Goal: Navigation & Orientation: Go to known website

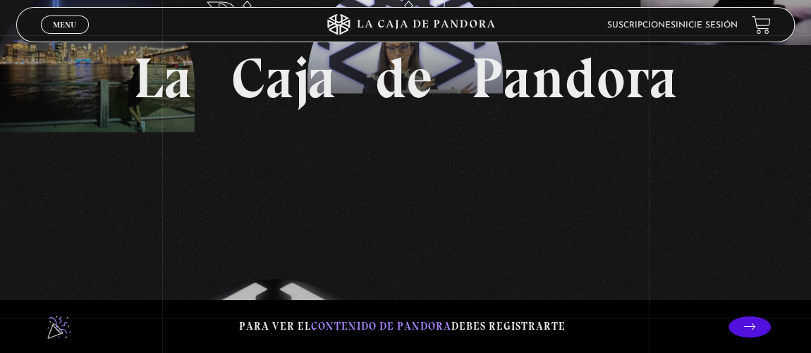
scroll to position [128, 0]
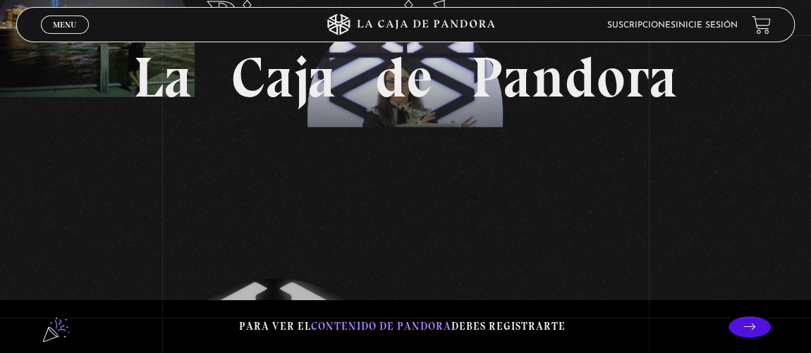
click at [737, 24] on link "Inicie sesión" at bounding box center [706, 25] width 62 height 8
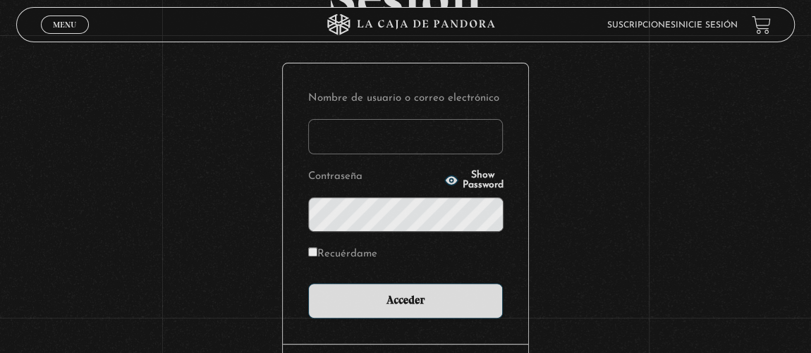
scroll to position [192, 0]
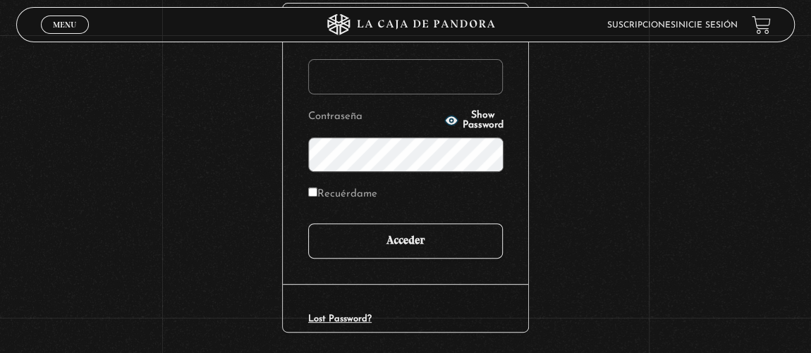
type input "pau3019quesada@gmail.com"
click at [473, 230] on input "Acceder" at bounding box center [405, 240] width 195 height 35
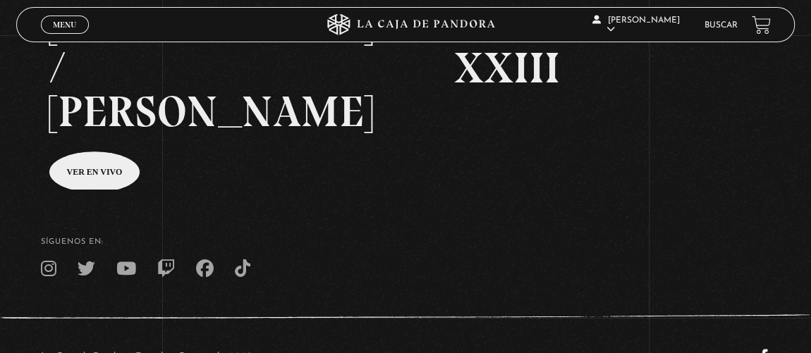
scroll to position [128, 0]
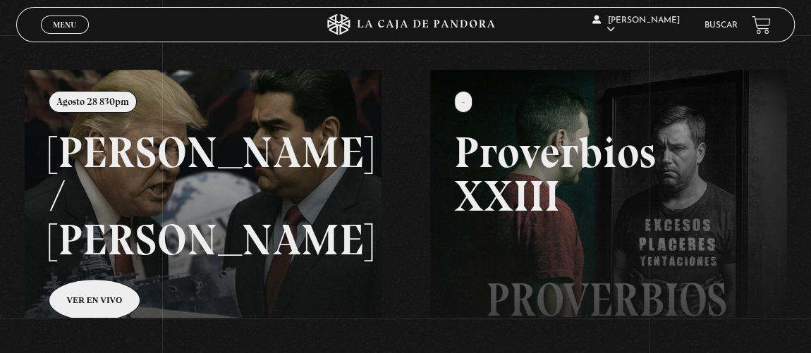
click at [67, 26] on span "Menu" at bounding box center [64, 24] width 23 height 8
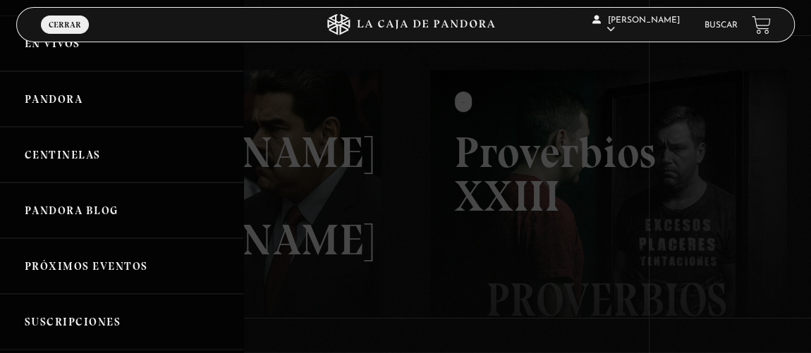
scroll to position [0, 0]
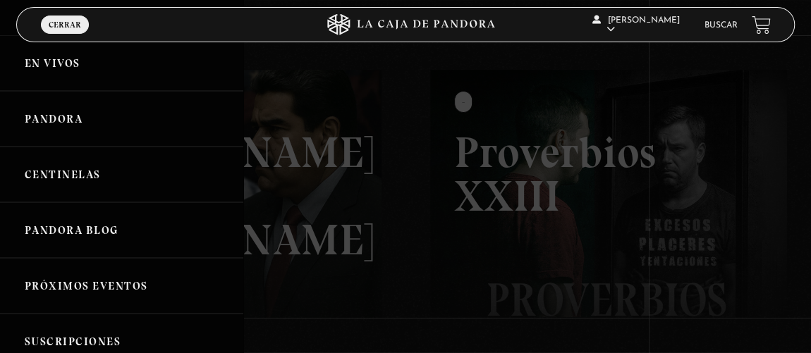
click at [64, 27] on span "Cerrar" at bounding box center [65, 24] width 32 height 8
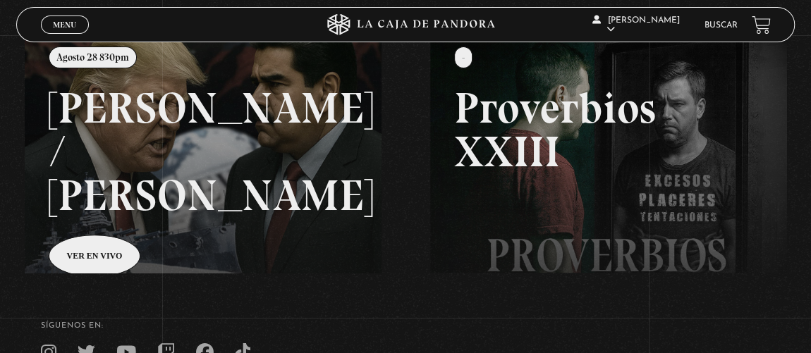
scroll to position [192, 0]
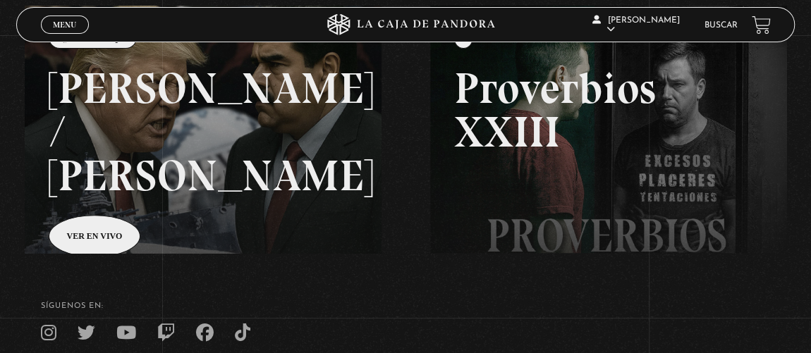
click at [121, 173] on link at bounding box center [430, 182] width 811 height 353
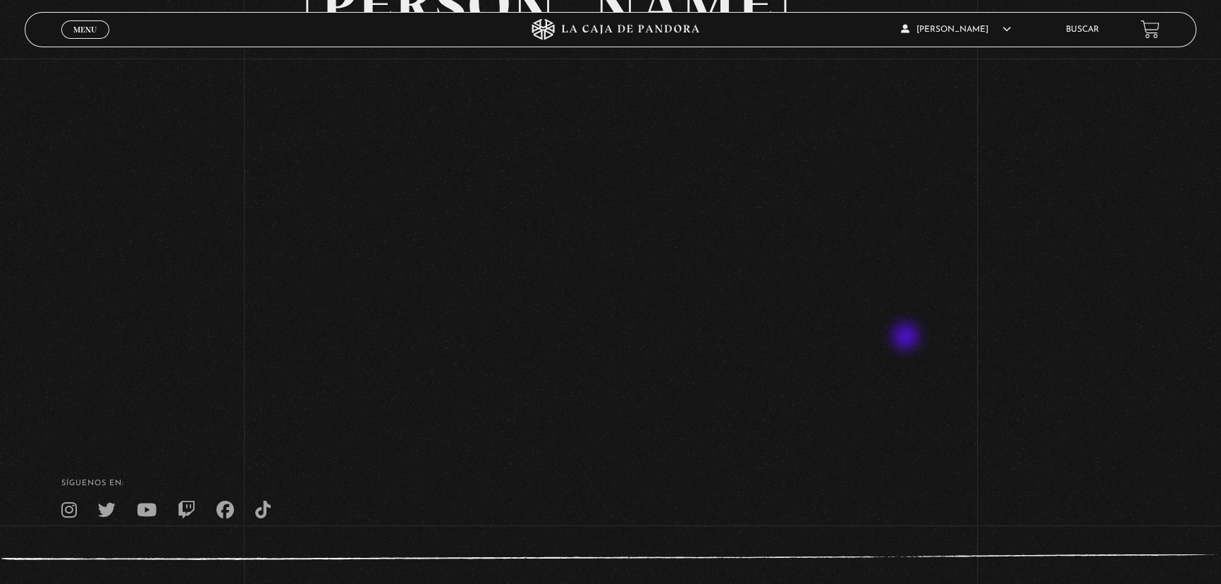
scroll to position [150, 0]
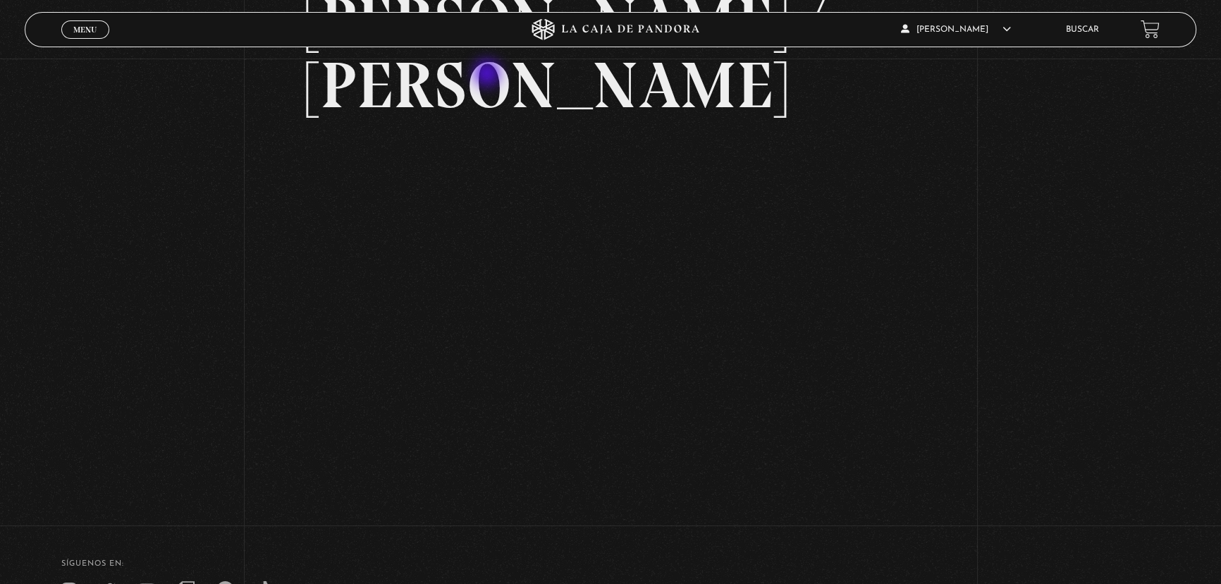
scroll to position [237, 0]
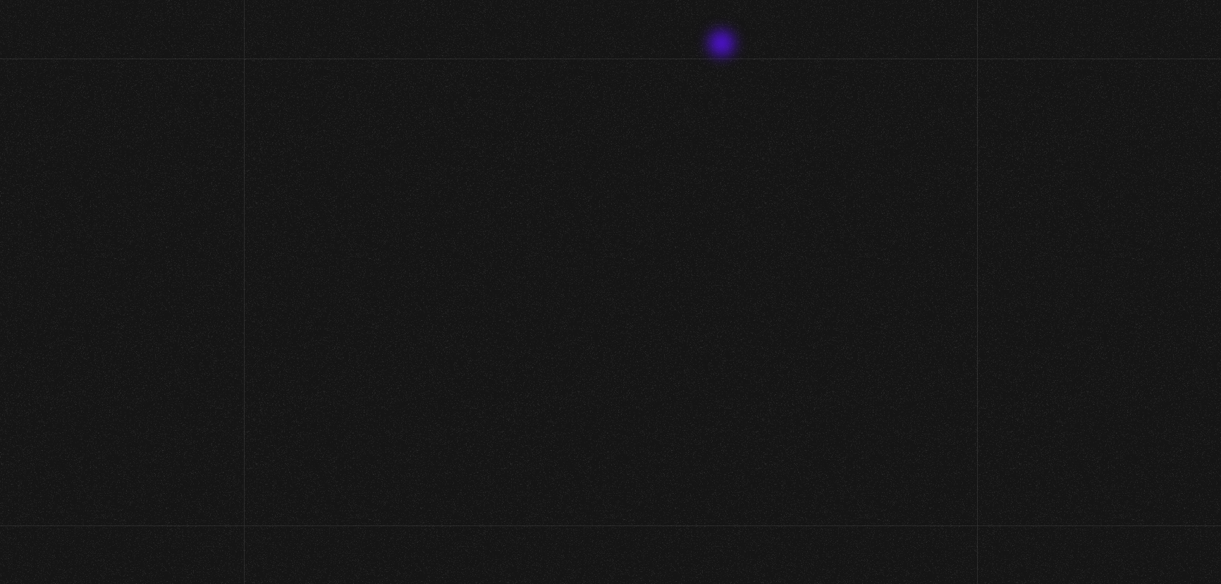
scroll to position [293, 0]
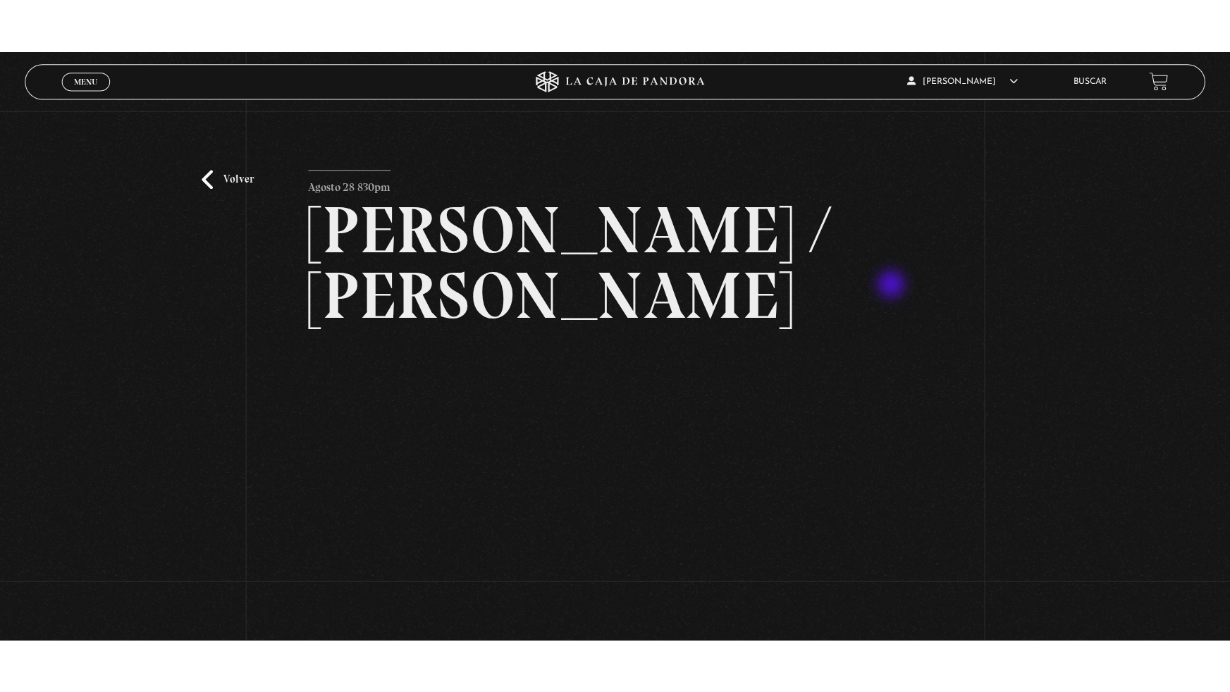
scroll to position [128, 0]
